Goal: Information Seeking & Learning: Learn about a topic

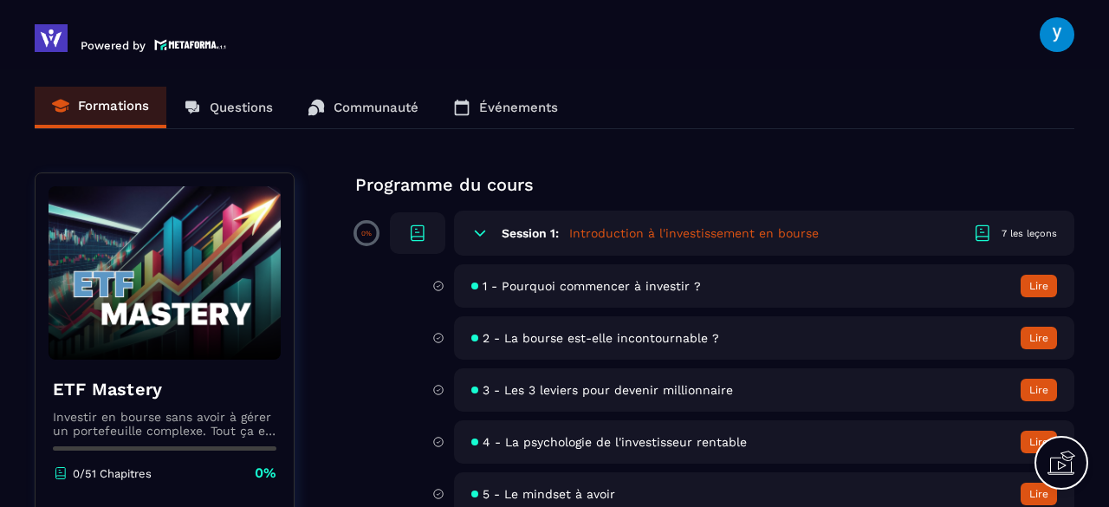
click at [558, 284] on span "1 - Pourquoi commencer à investir ?" at bounding box center [591, 286] width 218 height 14
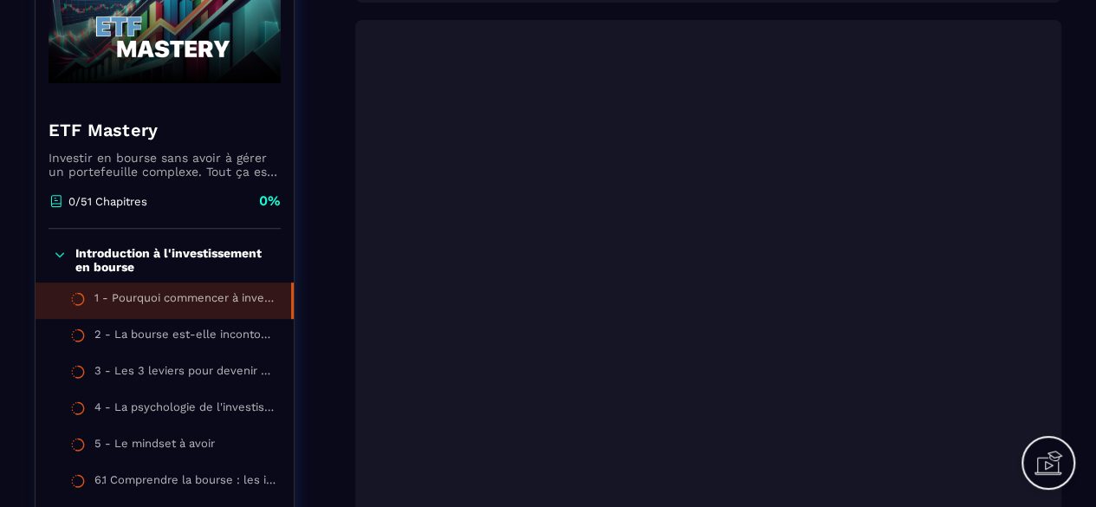
scroll to position [236, 0]
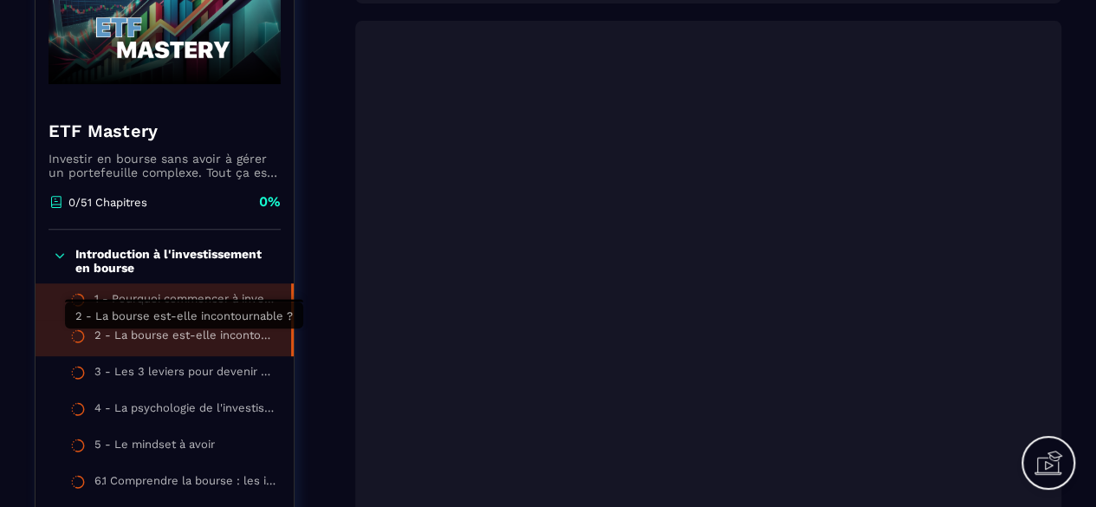
click at [132, 335] on div "2 - La bourse est-elle incontournable ?" at bounding box center [183, 337] width 179 height 19
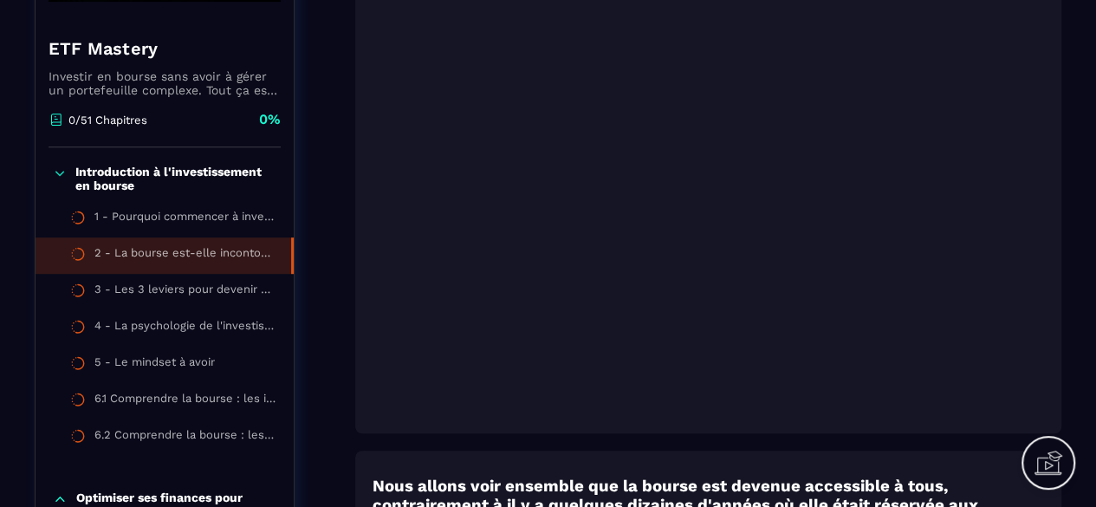
scroll to position [320, 0]
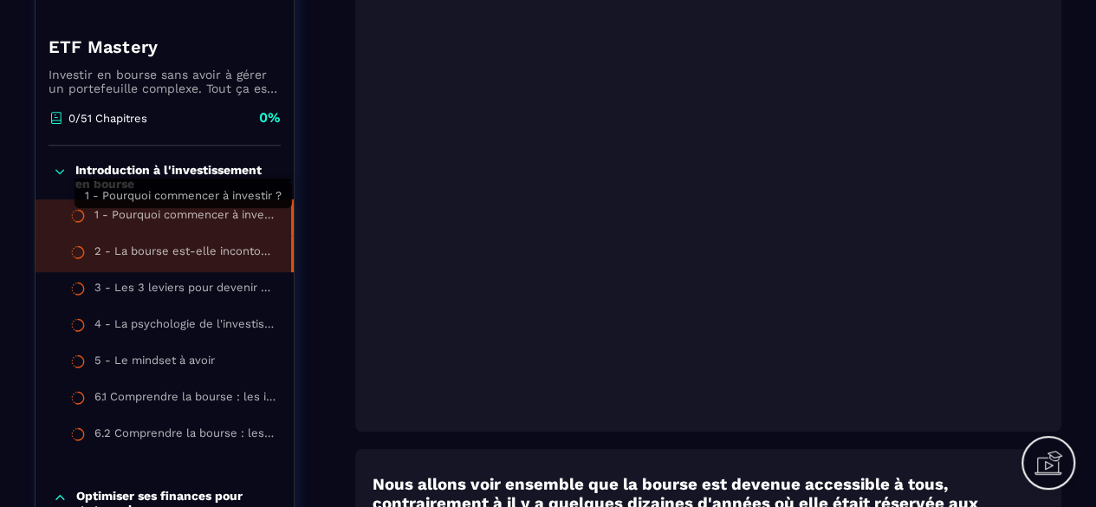
click at [185, 209] on div "1 - Pourquoi commencer à investir ?" at bounding box center [183, 217] width 179 height 19
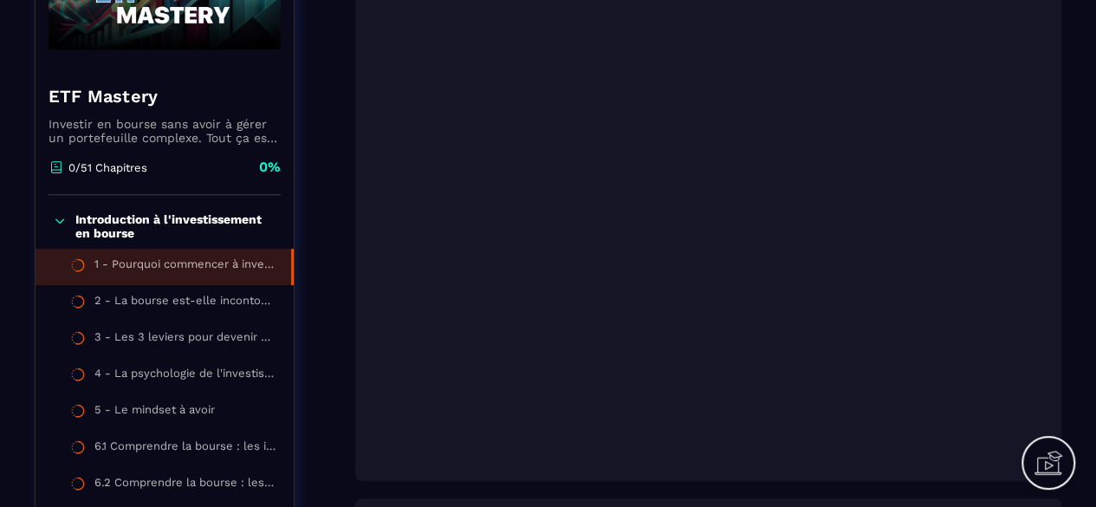
scroll to position [275, 0]
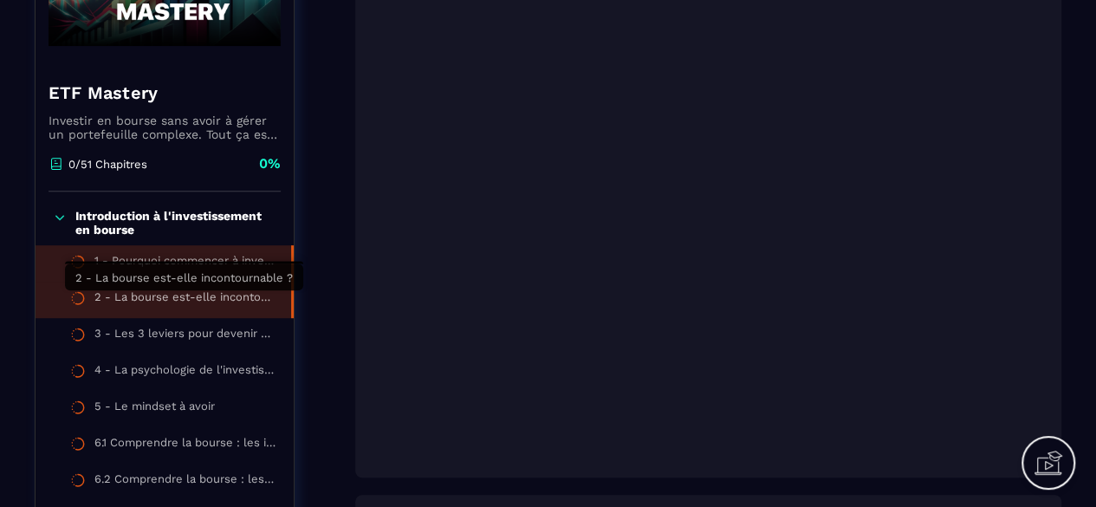
click at [261, 298] on div "2 - La bourse est-elle incontournable ?" at bounding box center [183, 299] width 179 height 19
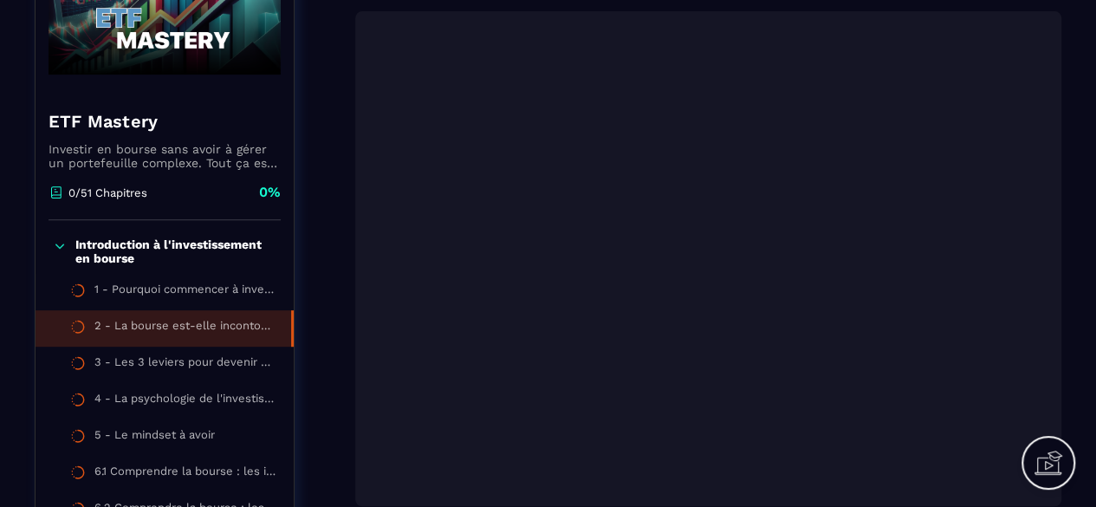
scroll to position [258, 0]
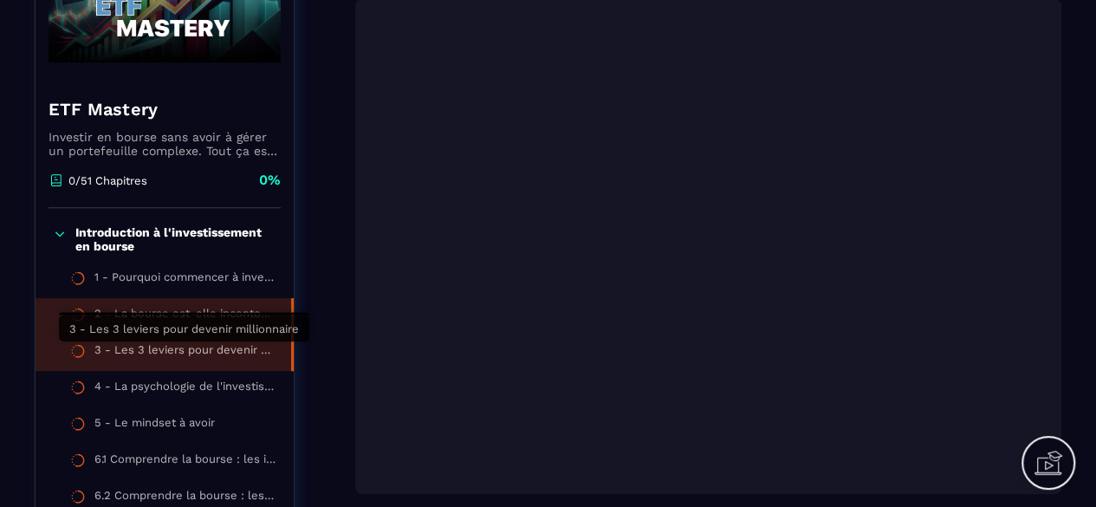
click at [206, 355] on div "3 - Les 3 leviers pour devenir millionnaire" at bounding box center [183, 352] width 179 height 19
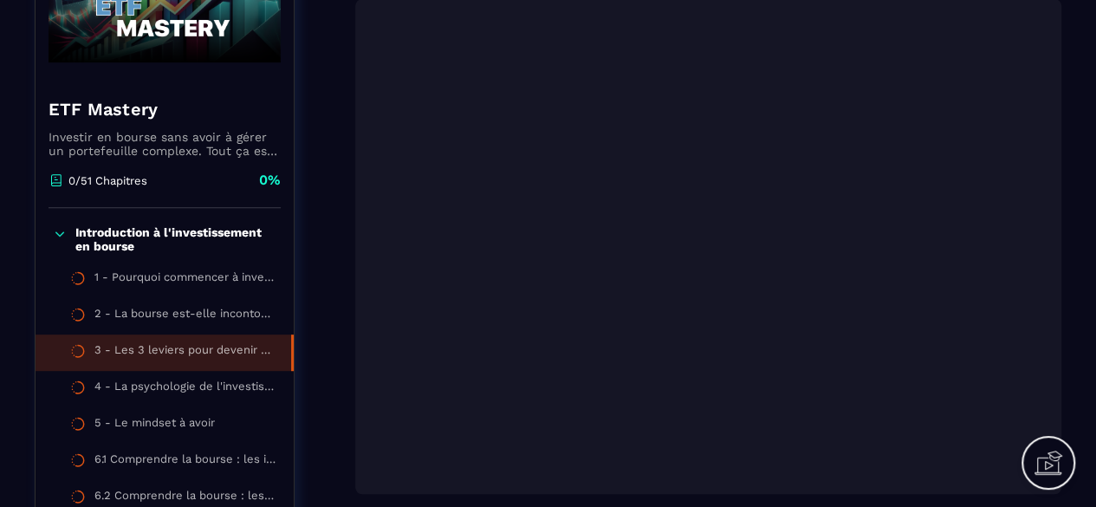
scroll to position [256, 0]
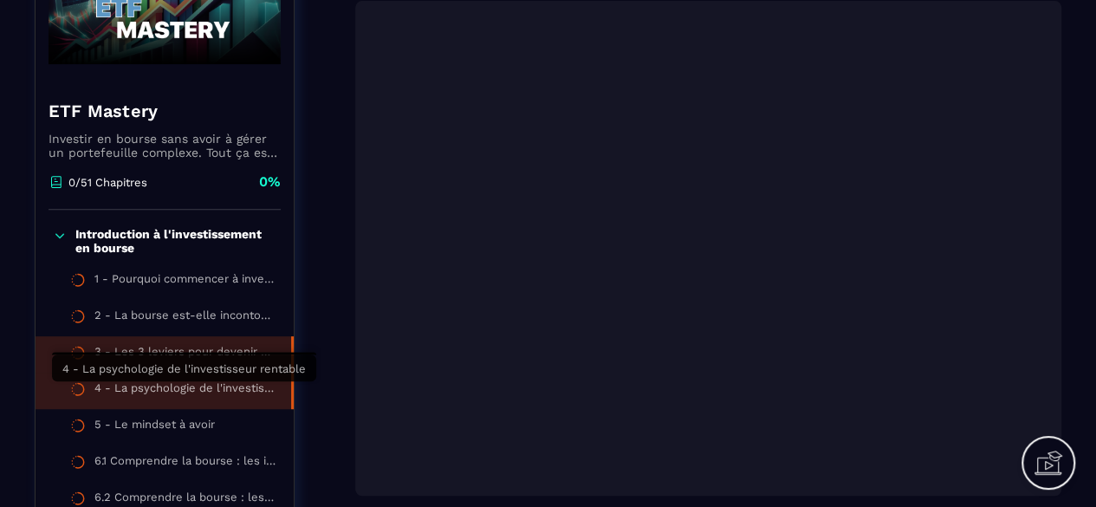
click at [227, 383] on div "4 - La psychologie de l'investisseur rentable" at bounding box center [183, 390] width 179 height 19
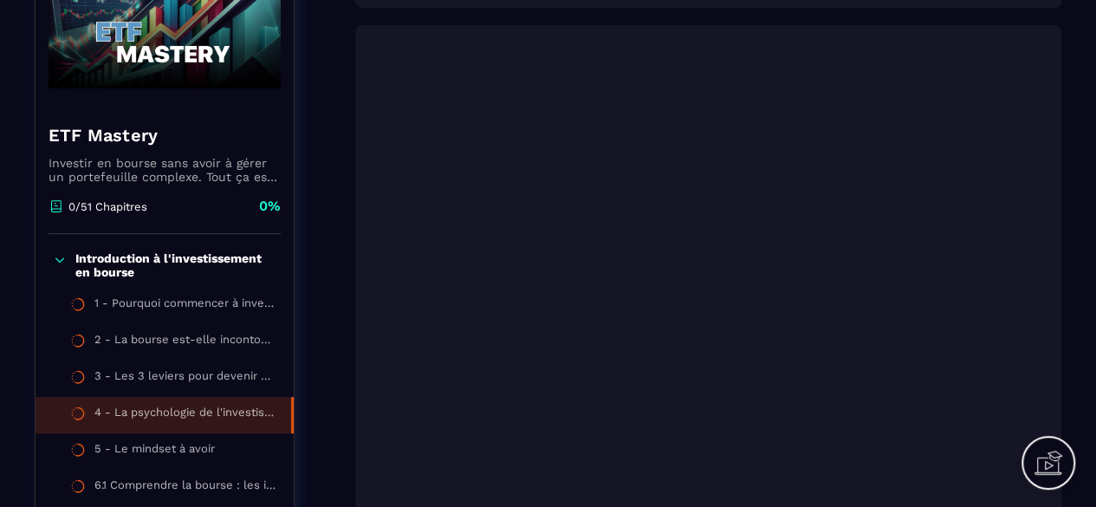
scroll to position [256, 0]
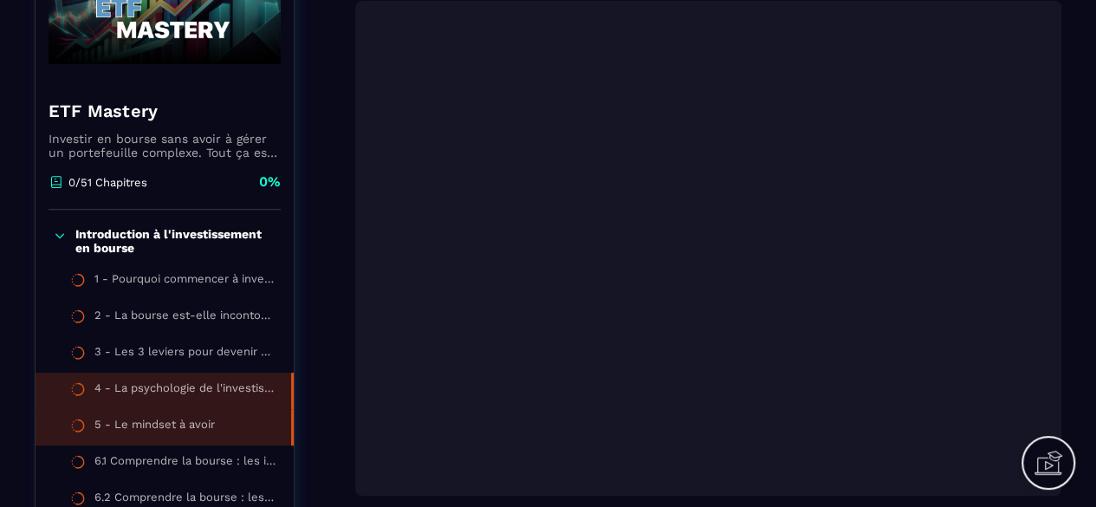
click at [169, 445] on li "5 - Le mindset à avoir" at bounding box center [165, 463] width 258 height 36
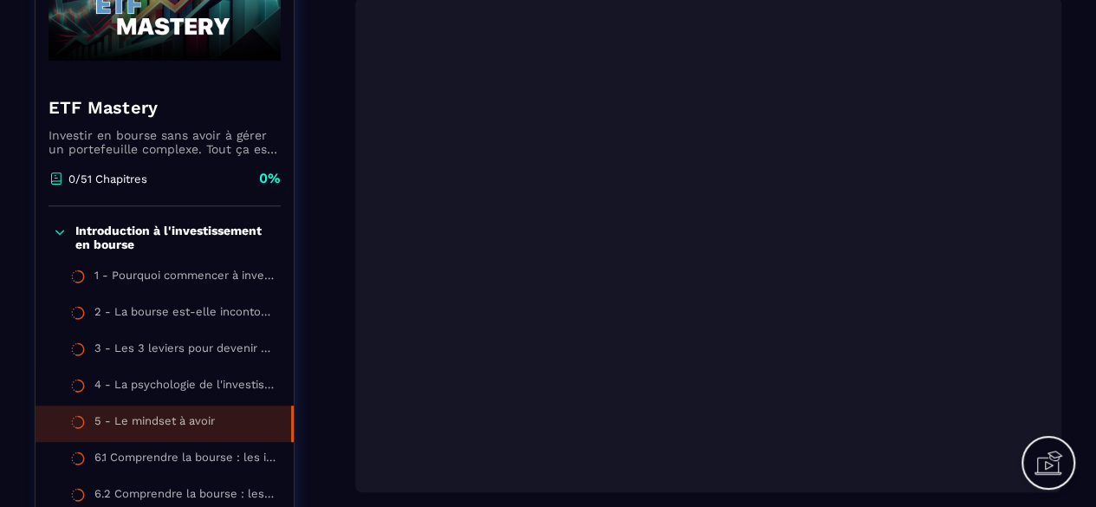
scroll to position [262, 0]
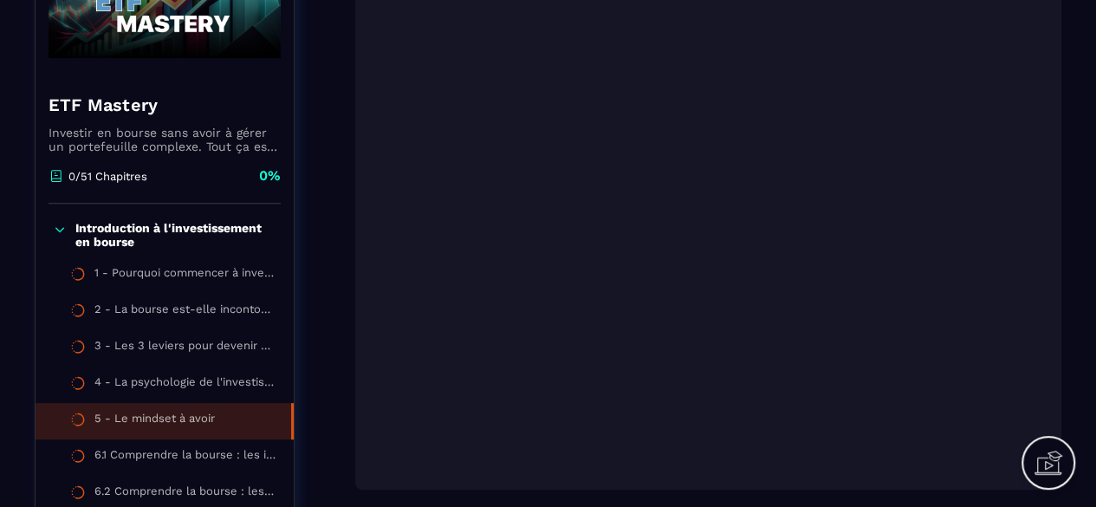
click at [55, 223] on icon at bounding box center [60, 229] width 14 height 17
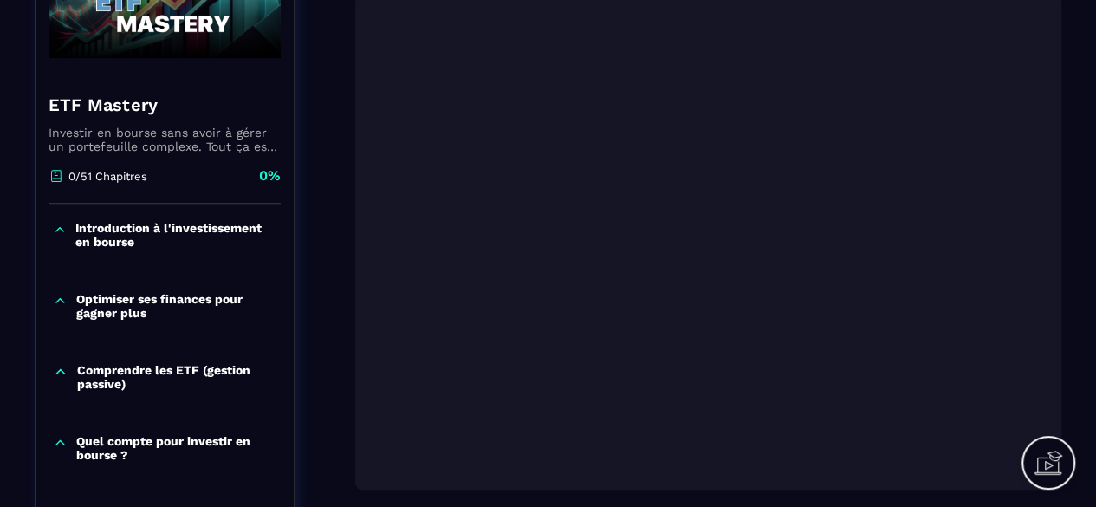
click at [53, 234] on icon at bounding box center [60, 229] width 14 height 17
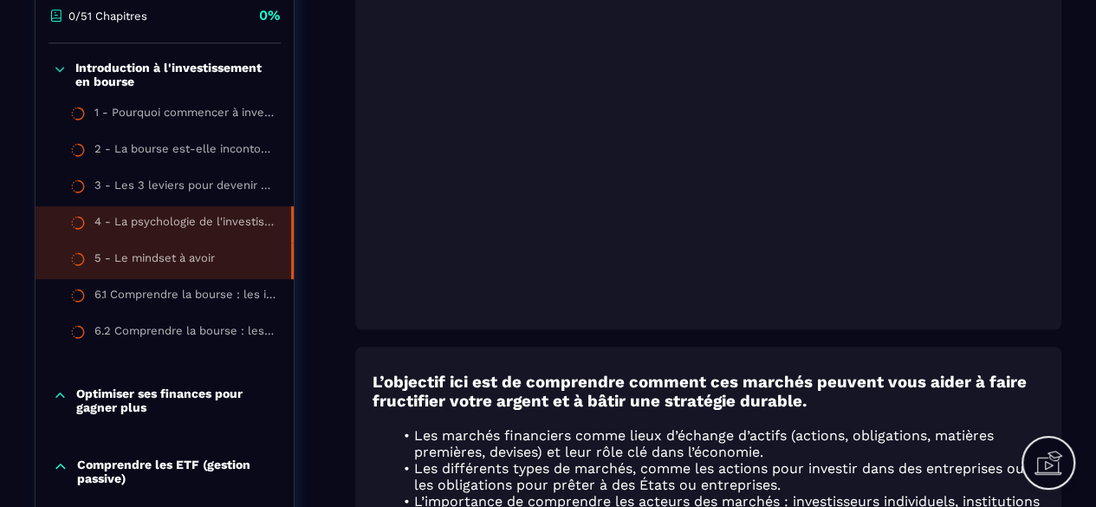
scroll to position [442, 0]
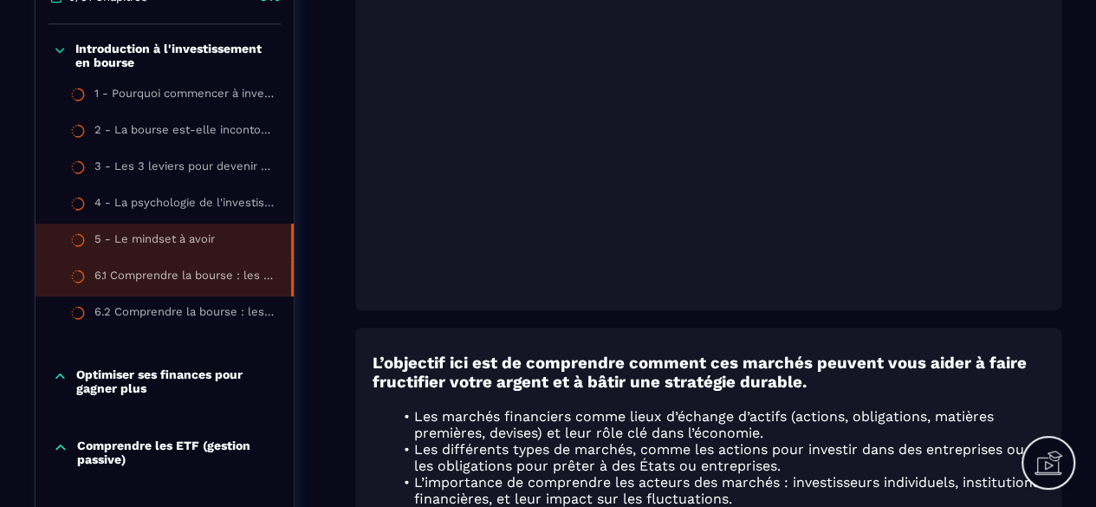
click at [124, 296] on li "6.1 Comprendre la bourse : les indices" at bounding box center [165, 314] width 258 height 36
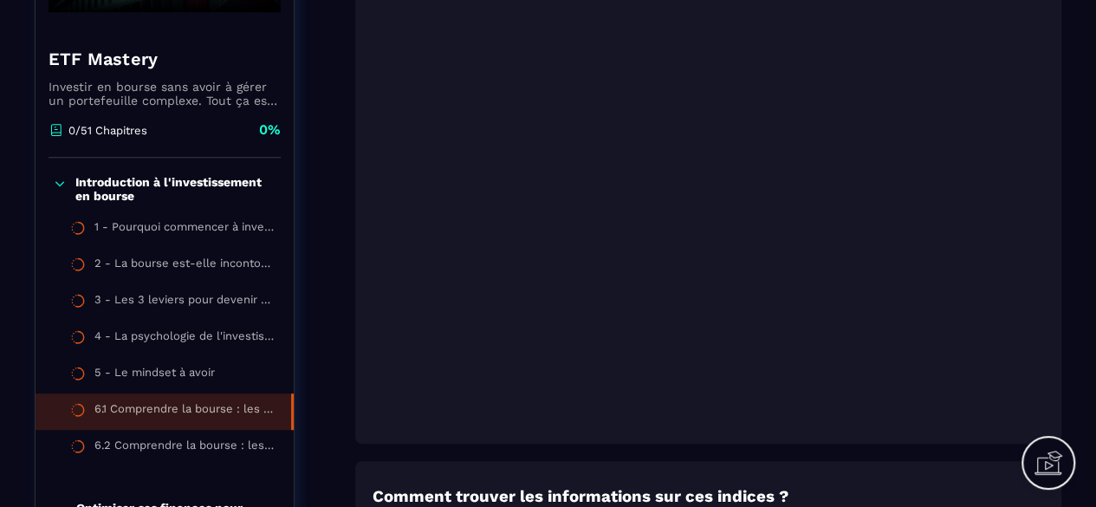
scroll to position [309, 0]
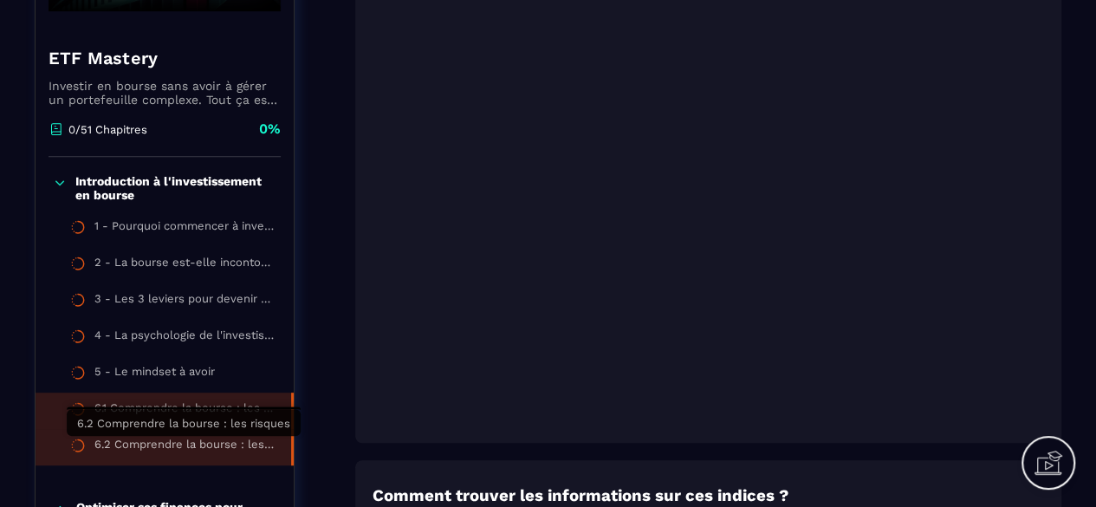
click at [248, 443] on div "6.2 Comprendre la bourse : les risques" at bounding box center [183, 446] width 179 height 19
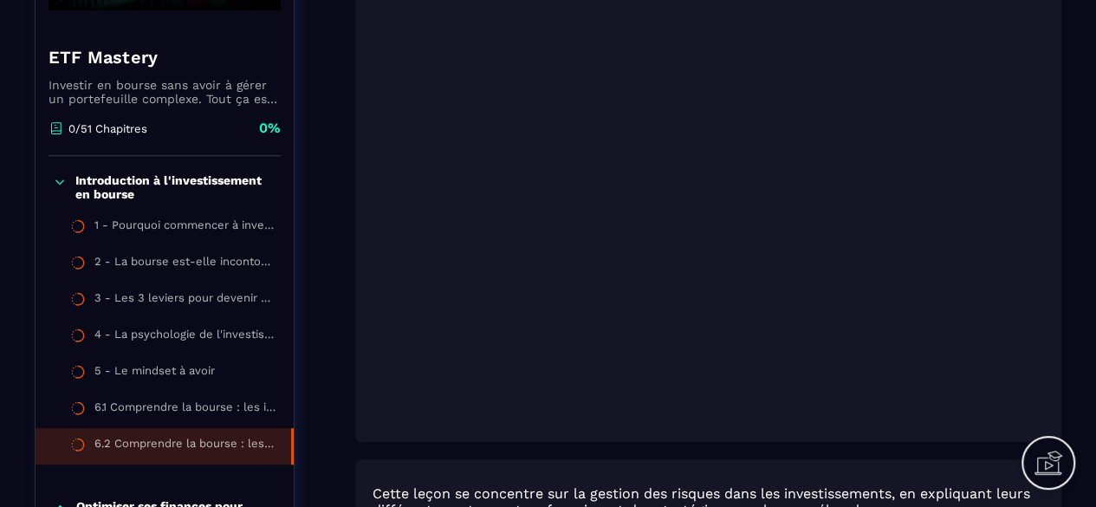
scroll to position [317, 0]
